Goal: Task Accomplishment & Management: Complete application form

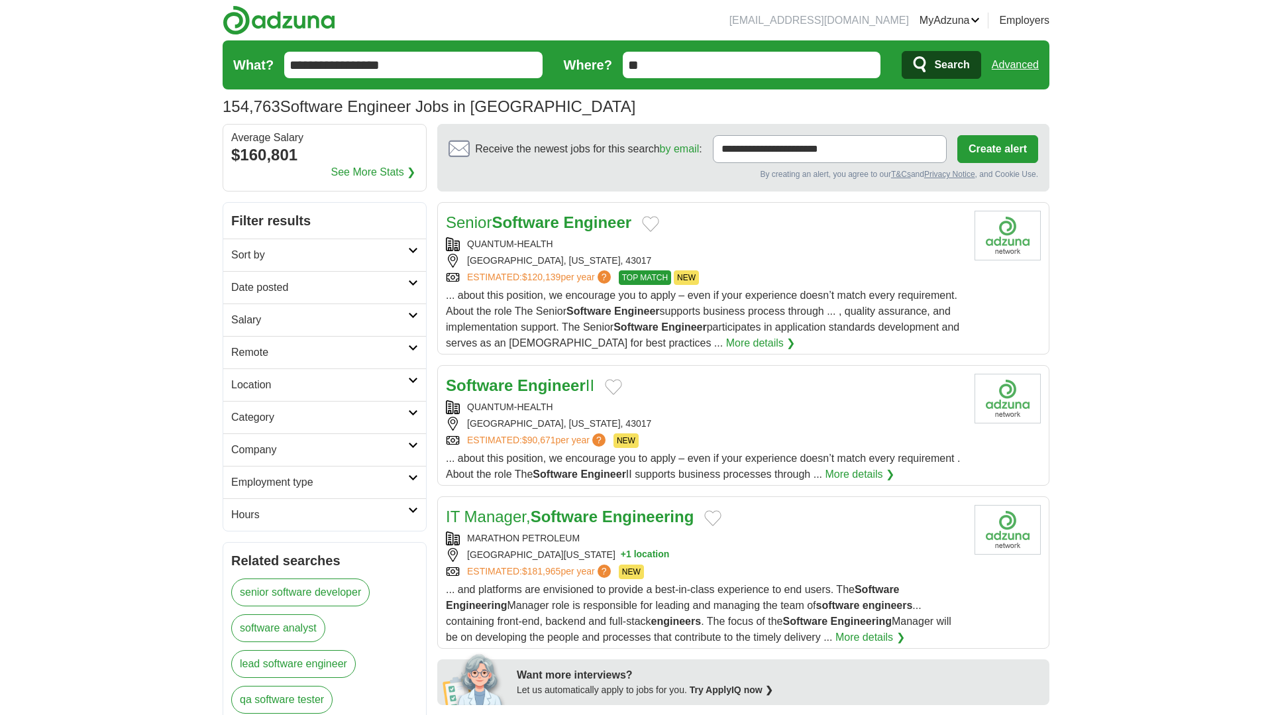
click at [694, 63] on input "**" at bounding box center [752, 65] width 258 height 27
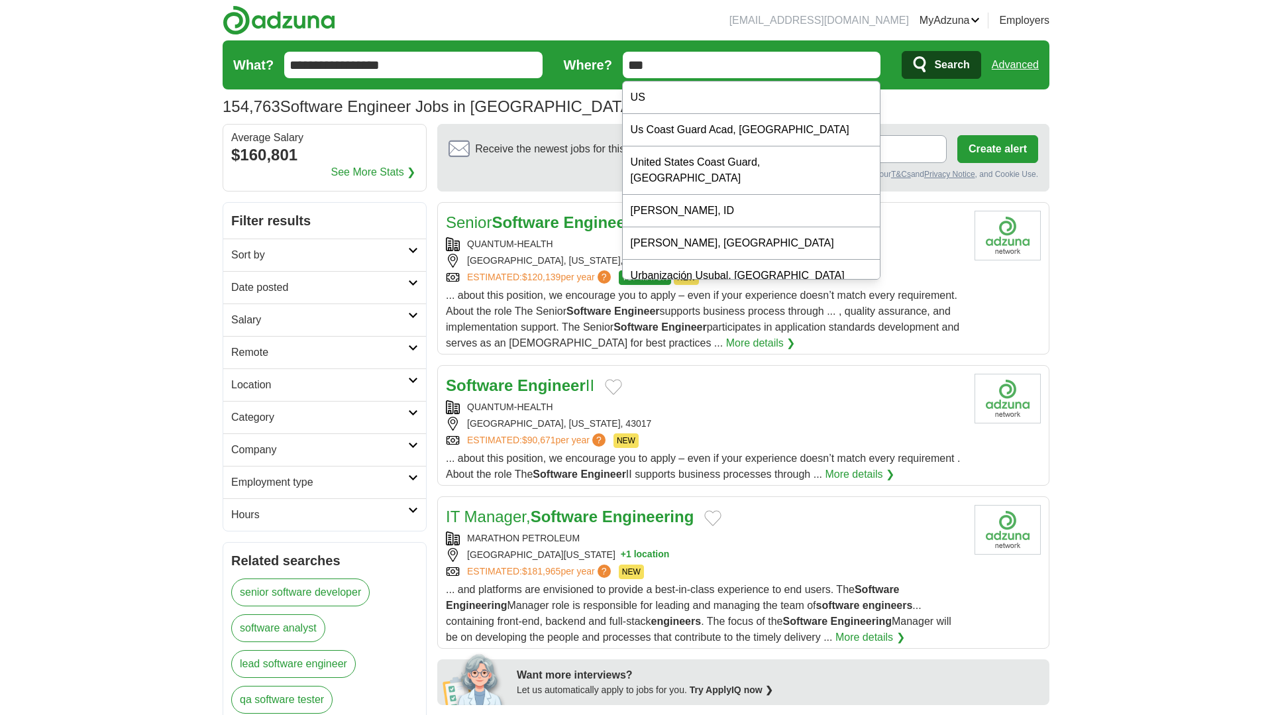
type input "***"
click at [902, 51] on button "Search" at bounding box center [941, 65] width 79 height 28
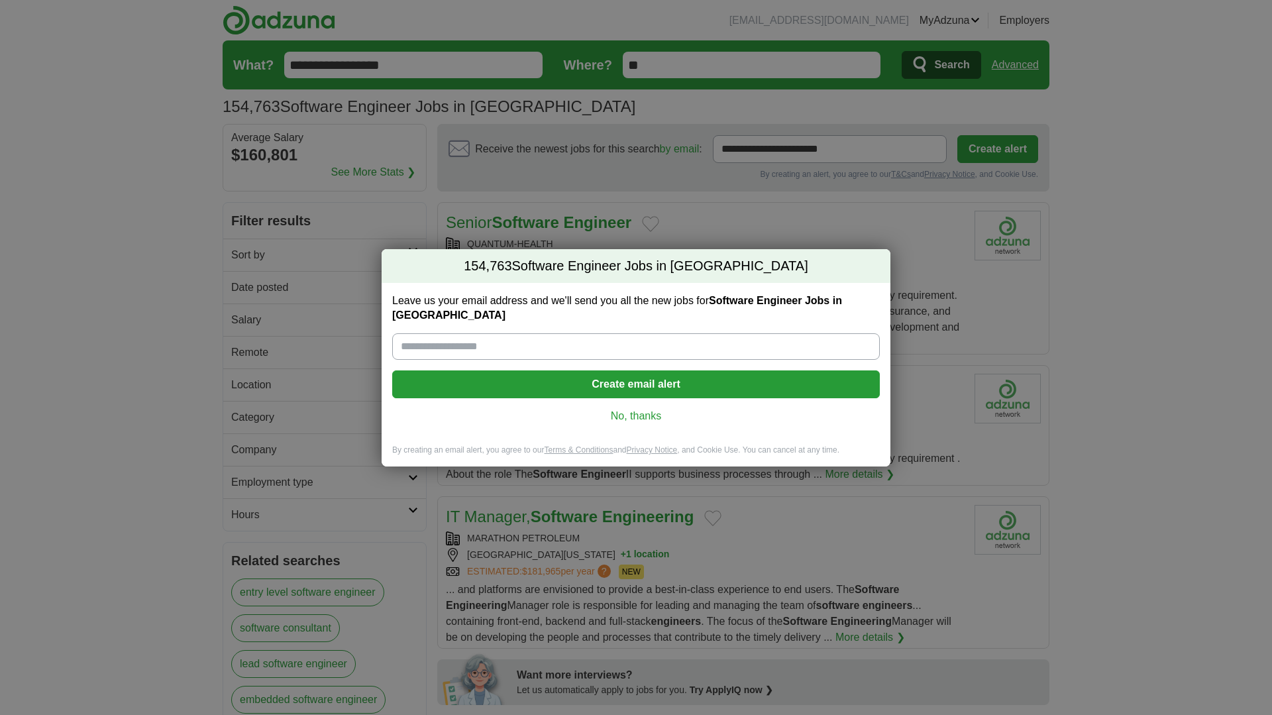
click at [590, 337] on input "Leave us your email address and we'll send you all the new jobs for Software En…" at bounding box center [636, 346] width 488 height 27
type input "**********"
click at [678, 384] on button "Create email alert" at bounding box center [636, 384] width 488 height 28
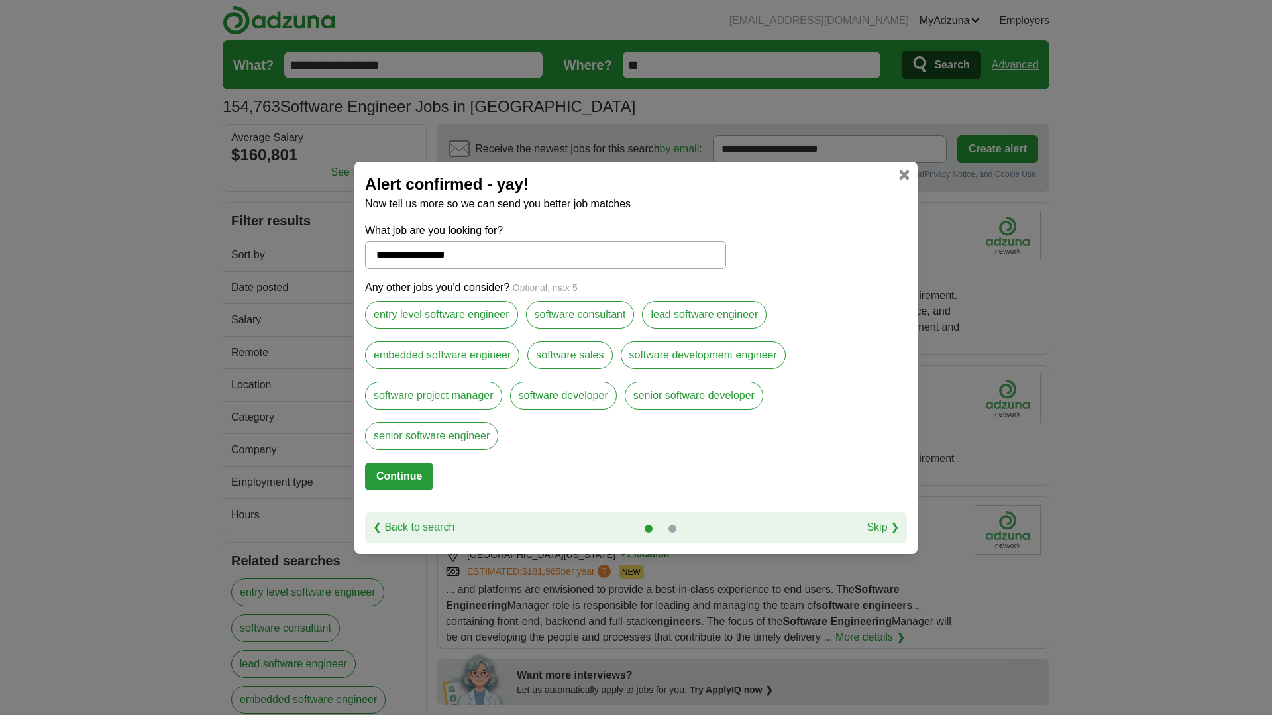
click at [459, 427] on label "senior software engineer" at bounding box center [431, 436] width 133 height 28
click at [453, 400] on label "software project manager" at bounding box center [433, 396] width 137 height 28
click at [439, 360] on label "embedded software engineer" at bounding box center [442, 355] width 154 height 28
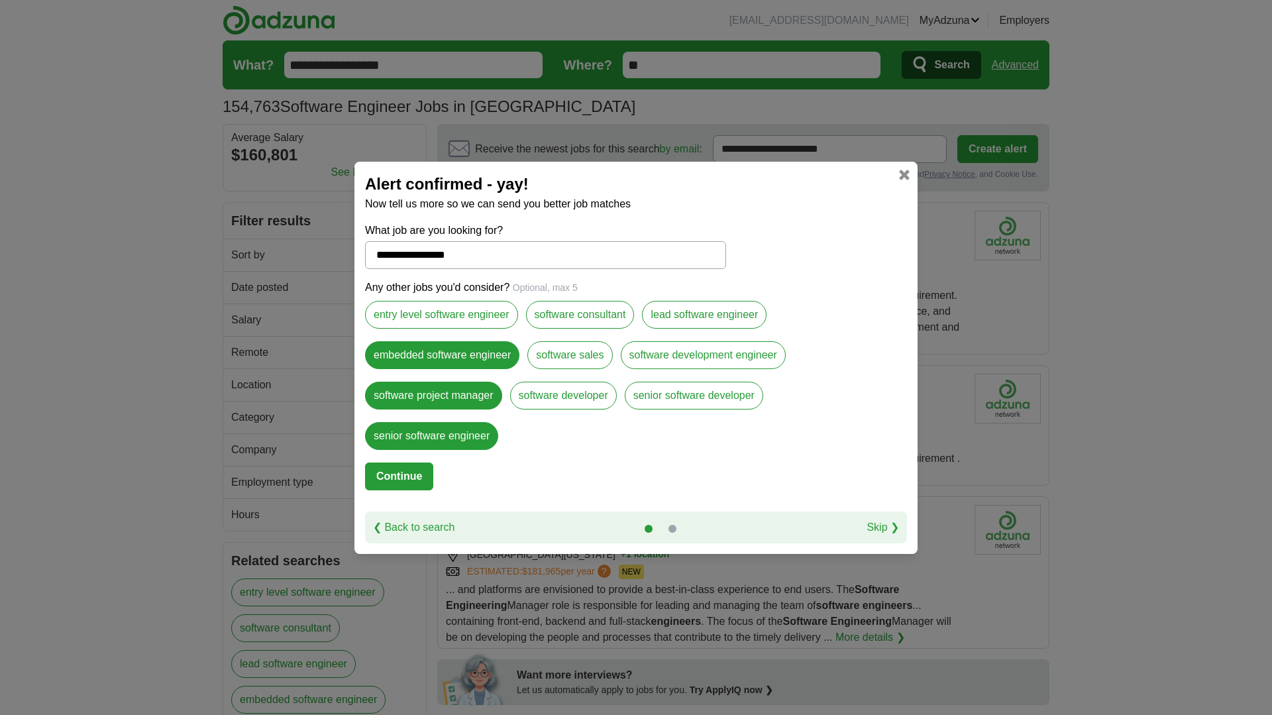
click at [445, 322] on label "entry level software engineer" at bounding box center [441, 315] width 153 height 28
click at [472, 349] on label "embedded software engineer" at bounding box center [442, 355] width 154 height 28
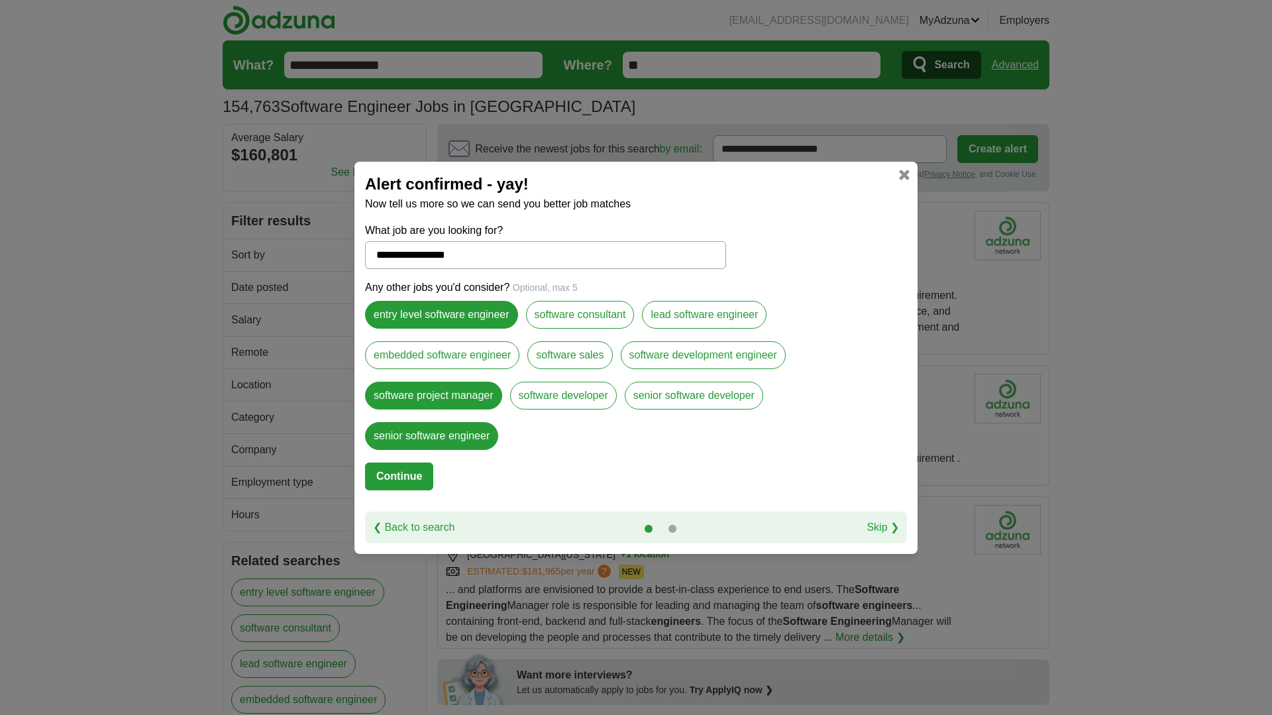
click at [543, 353] on label "software sales" at bounding box center [569, 355] width 85 height 28
click at [567, 361] on label "software sales" at bounding box center [569, 355] width 85 height 28
click at [565, 404] on label "software developer" at bounding box center [563, 396] width 107 height 28
click at [681, 400] on label "senior software developer" at bounding box center [694, 396] width 138 height 28
click at [710, 313] on label "lead software engineer" at bounding box center [704, 315] width 125 height 28
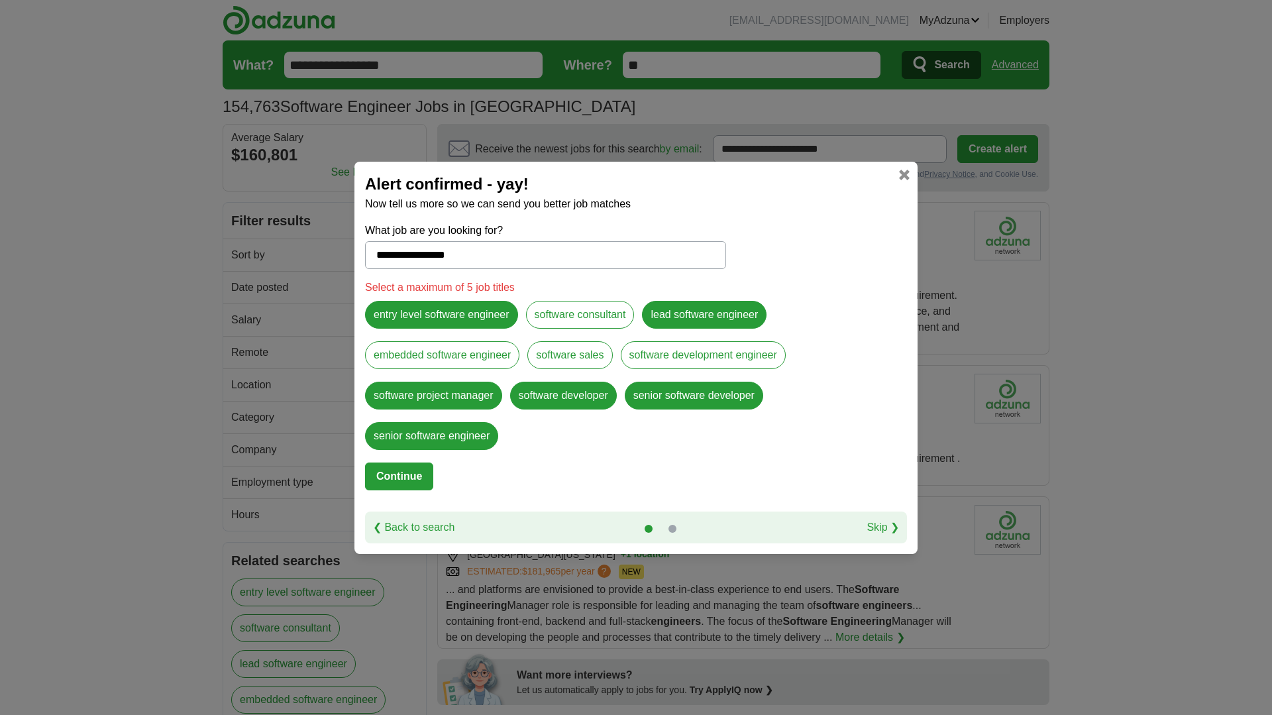
click at [700, 344] on label "software development engineer" at bounding box center [703, 355] width 165 height 28
click at [682, 307] on label "lead software engineer" at bounding box center [704, 315] width 125 height 28
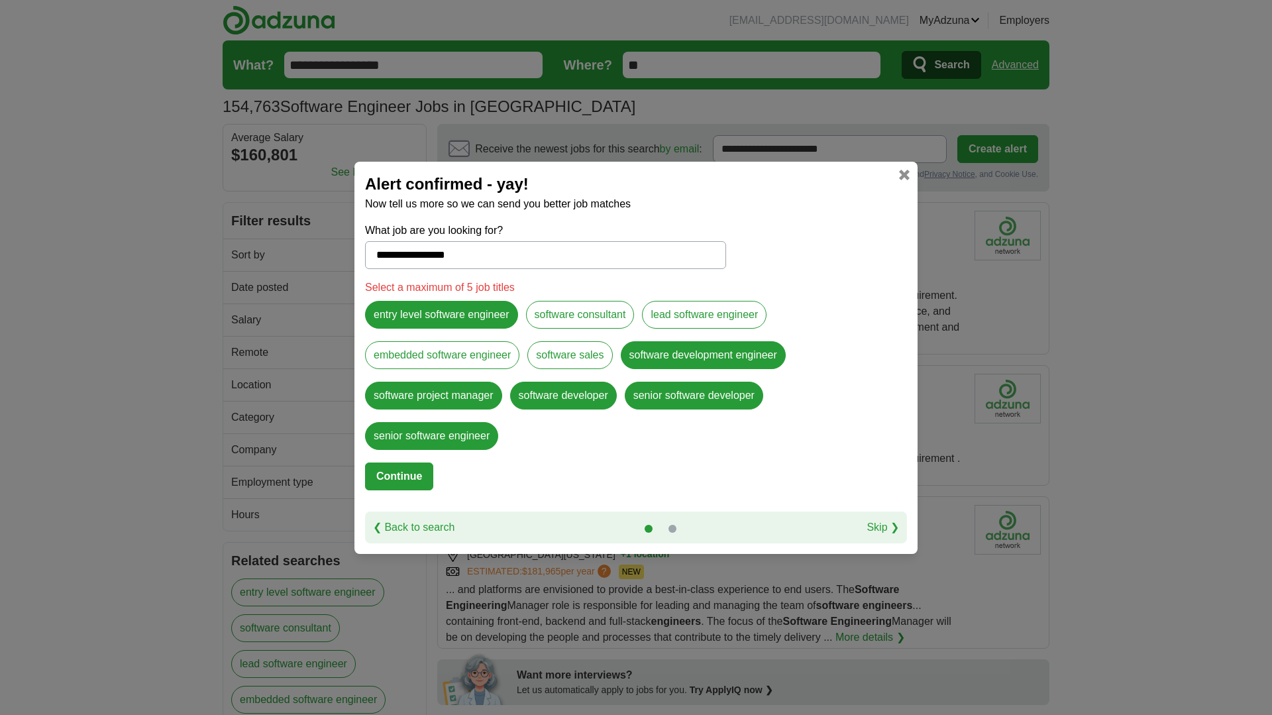
click at [471, 395] on label "software project manager" at bounding box center [433, 396] width 137 height 28
click at [404, 480] on button "Continue" at bounding box center [399, 476] width 68 height 28
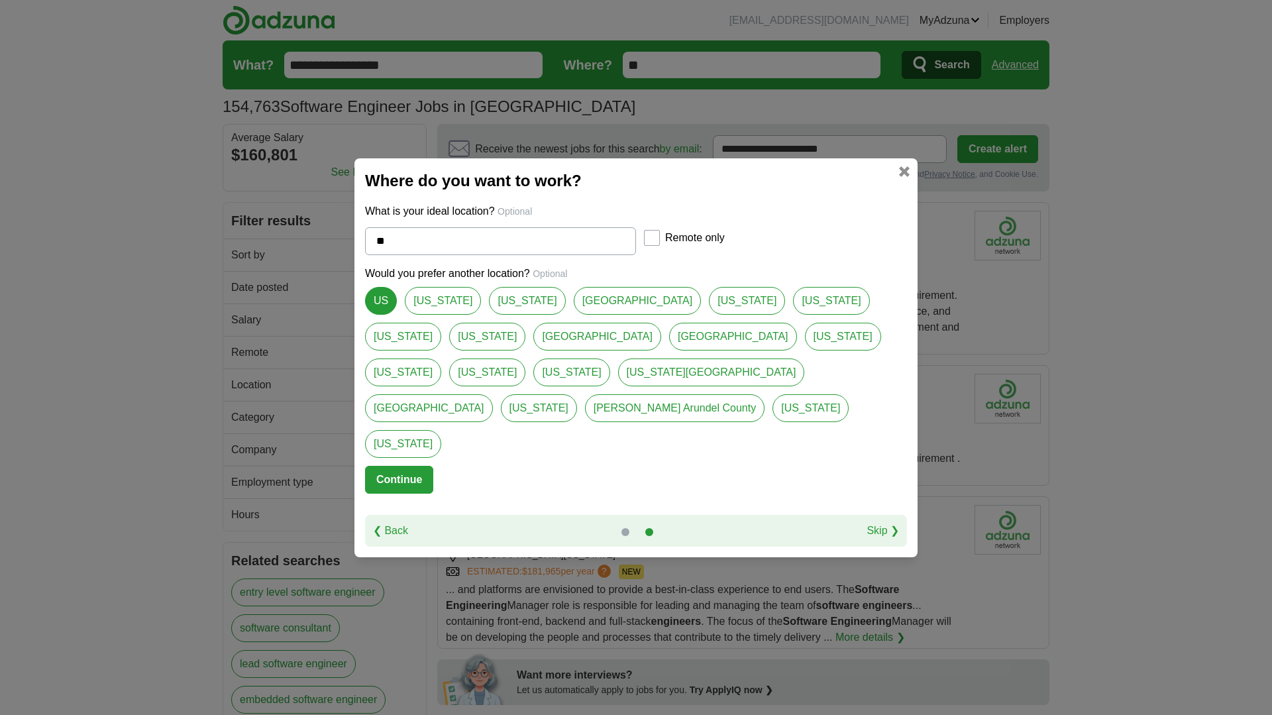
click at [618, 386] on link "[US_STATE][GEOGRAPHIC_DATA]" at bounding box center [711, 372] width 187 height 28
type input "**********"
select select "*"
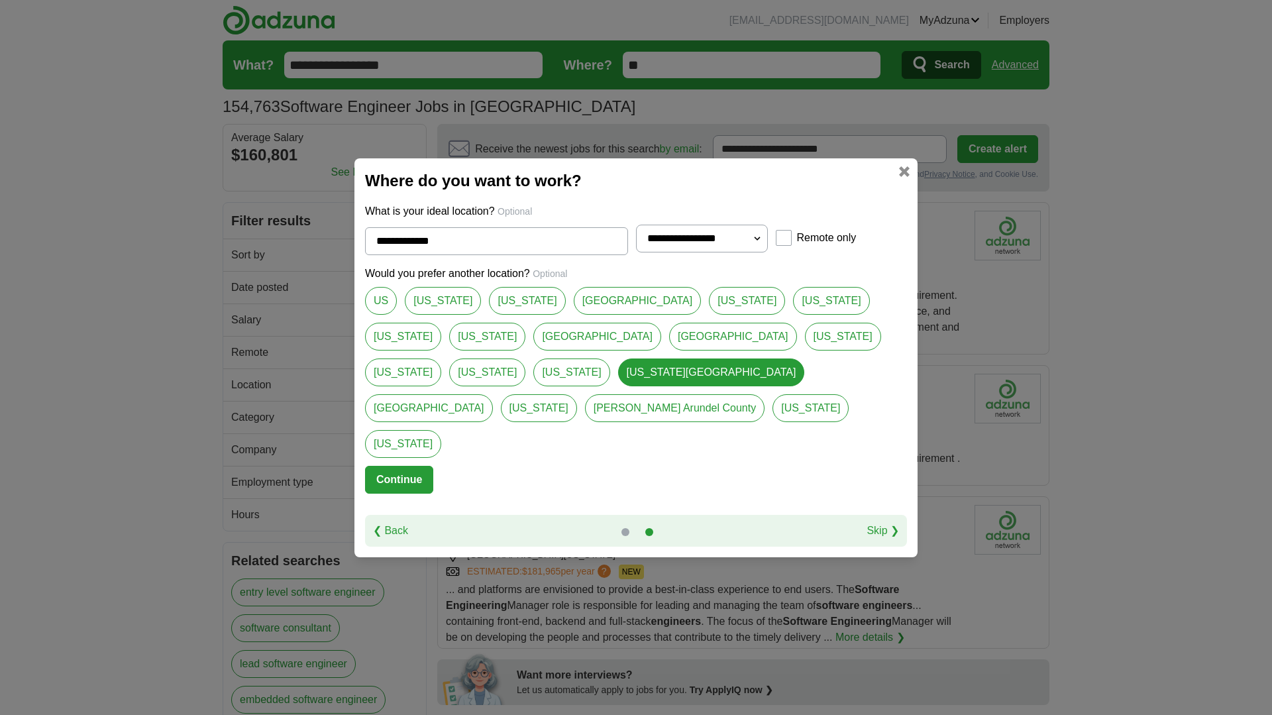
click at [581, 315] on link "[GEOGRAPHIC_DATA]" at bounding box center [638, 301] width 128 height 28
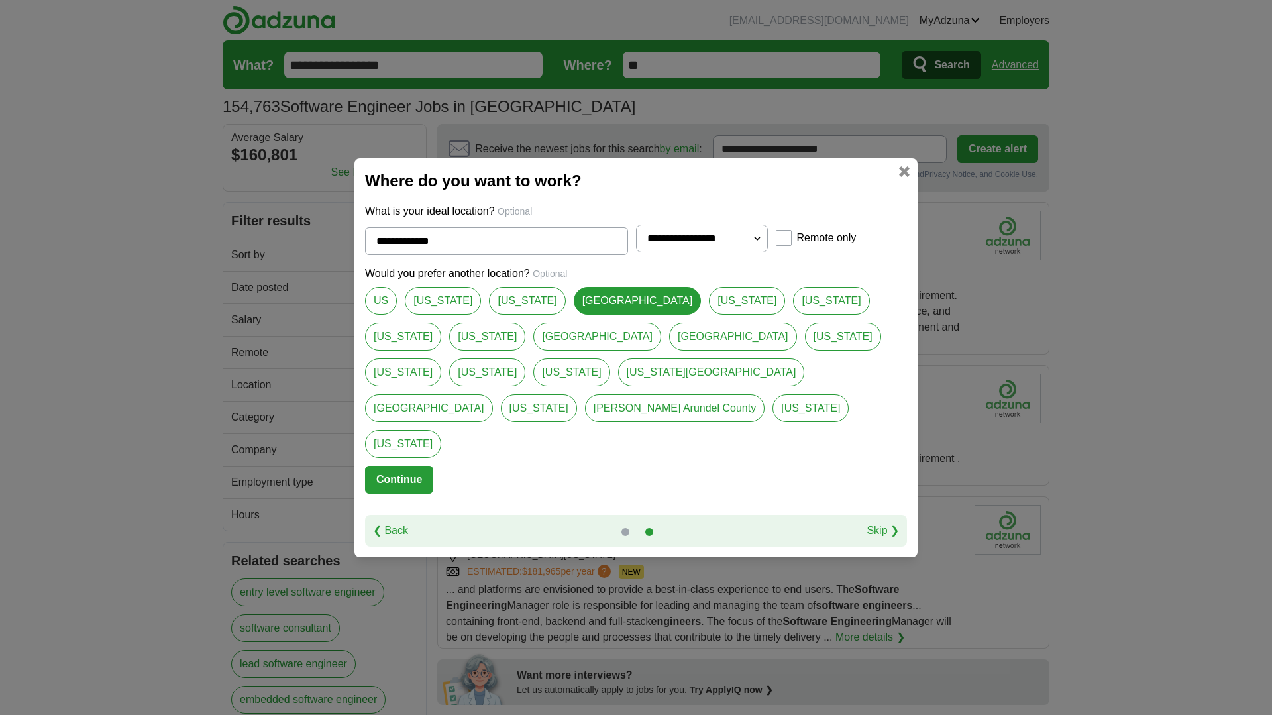
click at [442, 315] on link "[US_STATE]" at bounding box center [443, 301] width 76 height 28
click at [441, 365] on link "[US_STATE]" at bounding box center [403, 372] width 76 height 28
click at [437, 315] on link "[US_STATE]" at bounding box center [443, 301] width 76 height 28
type input "**********"
click at [416, 466] on button "Continue" at bounding box center [399, 480] width 68 height 28
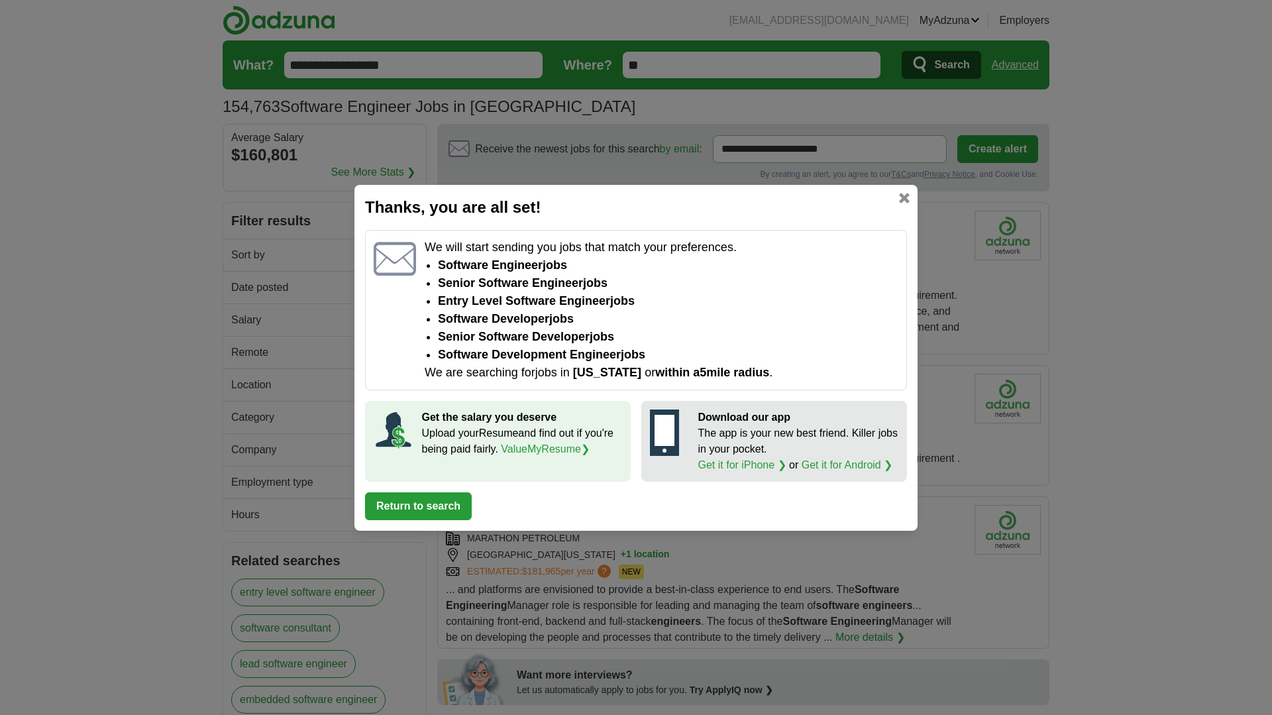
click at [903, 197] on link at bounding box center [904, 198] width 11 height 11
